Goal: Communication & Community: Answer question/provide support

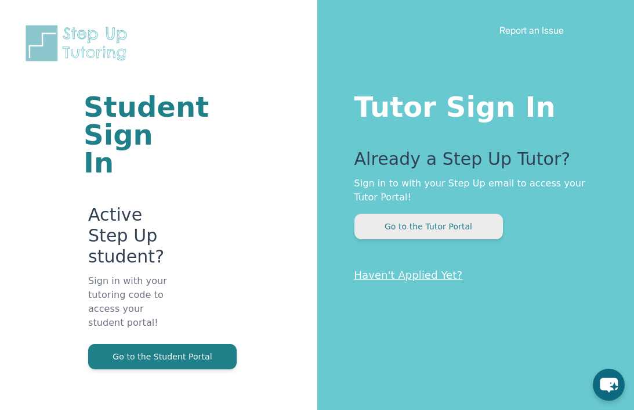
click at [447, 230] on button "Go to the Tutor Portal" at bounding box center [429, 227] width 149 height 26
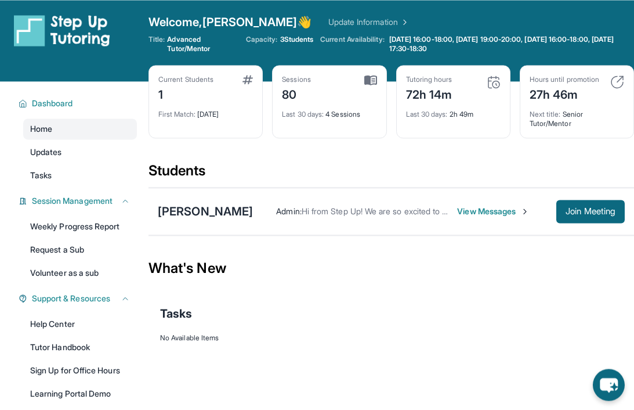
scroll to position [2, 0]
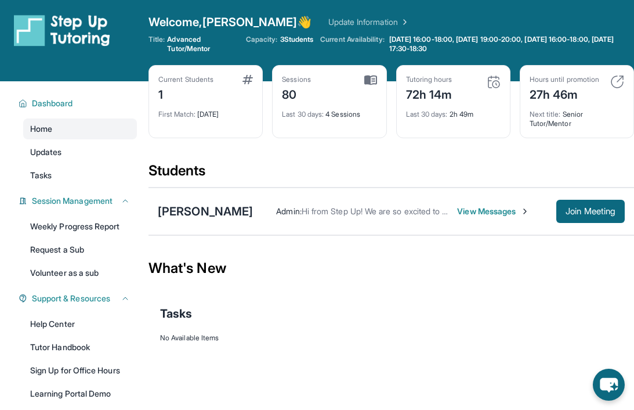
click at [491, 215] on span "View Messages" at bounding box center [493, 211] width 73 height 12
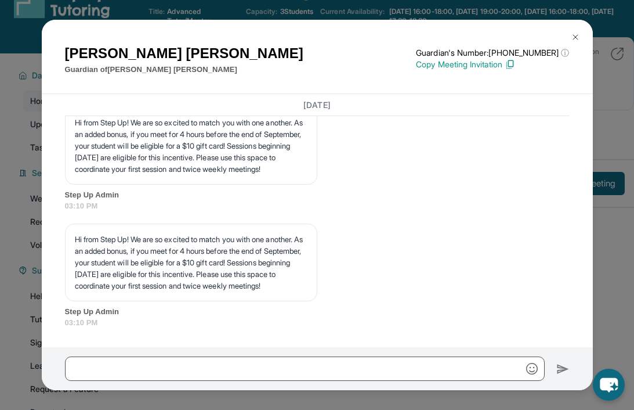
scroll to position [0, 0]
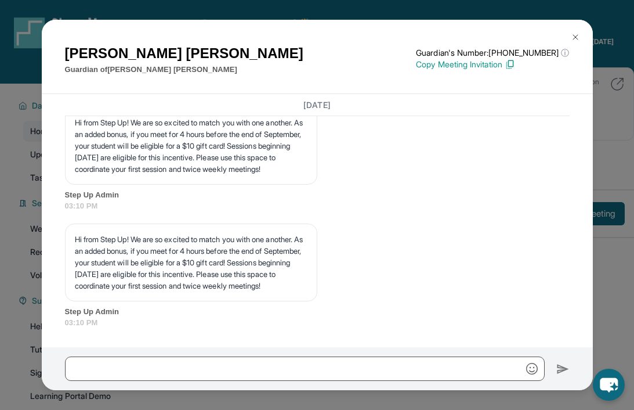
click at [473, 59] on p "Copy Meeting Invitation" at bounding box center [492, 65] width 153 height 12
click at [585, 26] on button at bounding box center [575, 37] width 23 height 23
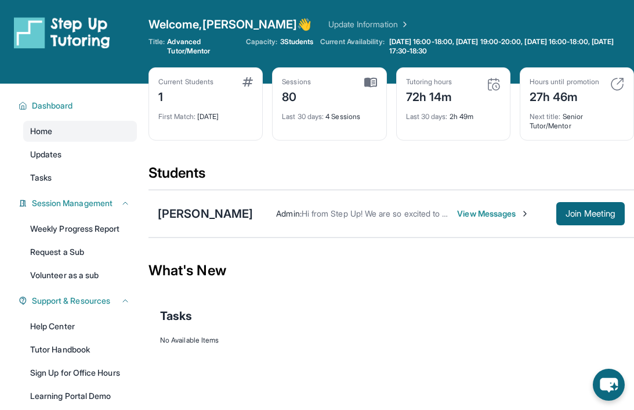
click at [493, 216] on span "View Messages" at bounding box center [493, 214] width 73 height 12
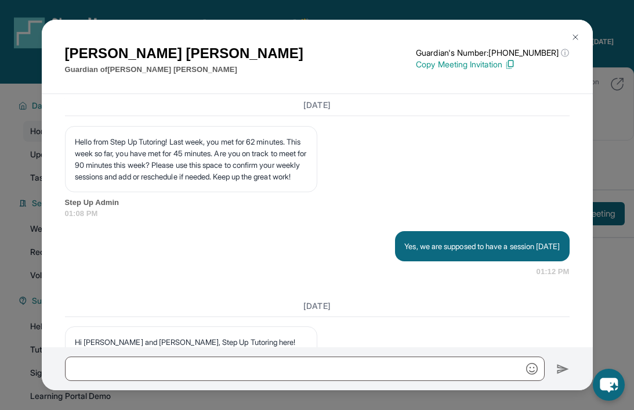
scroll to position [11909, 0]
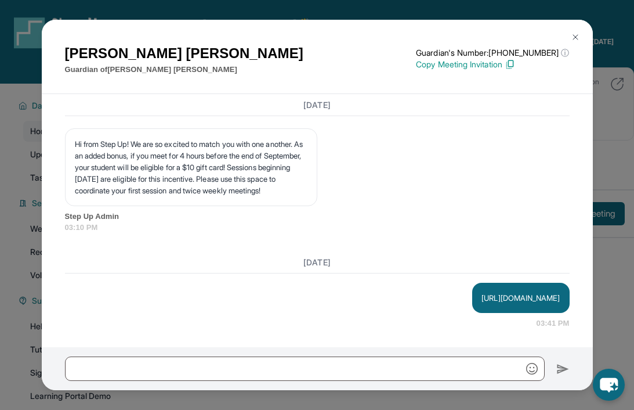
click at [577, 33] on img at bounding box center [575, 37] width 9 height 9
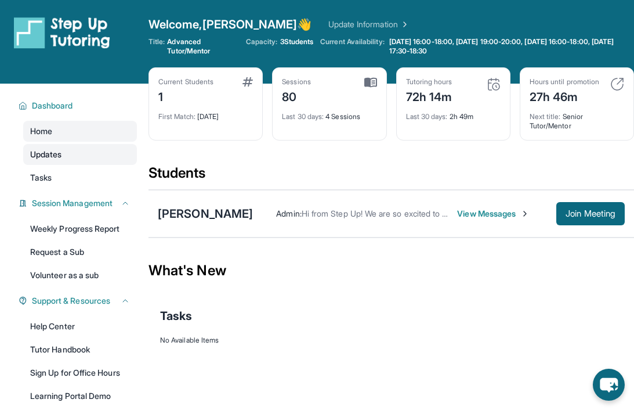
click at [59, 157] on span "Updates" at bounding box center [46, 155] width 32 height 12
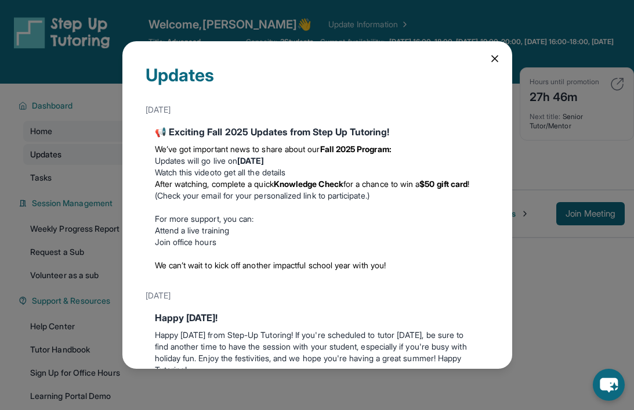
scroll to position [0, 0]
click at [506, 41] on div "Updates August 27th 📢 Exciting Fall 2025 Updates from Step Up Tutoring! We’ve g…" at bounding box center [317, 205] width 390 height 328
click at [497, 52] on div "Updates August 27th 📢 Exciting Fall 2025 Updates from Step Up Tutoring! We’ve g…" at bounding box center [317, 205] width 390 height 328
click at [500, 53] on icon at bounding box center [495, 59] width 12 height 12
